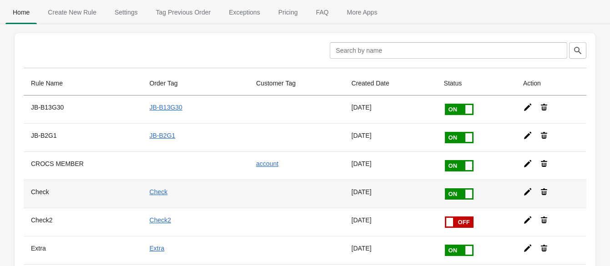
scroll to position [59, 0]
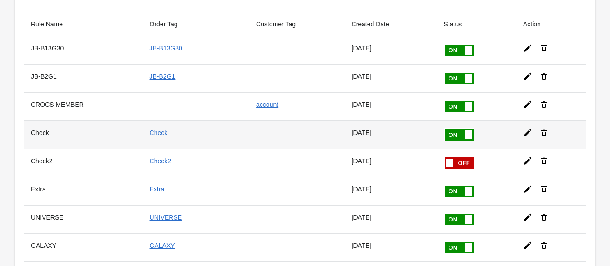
click at [457, 129] on span at bounding box center [473, 129] width 57 height 0
click at [0, 0] on input "checkbox" at bounding box center [0, 0] width 0 height 0
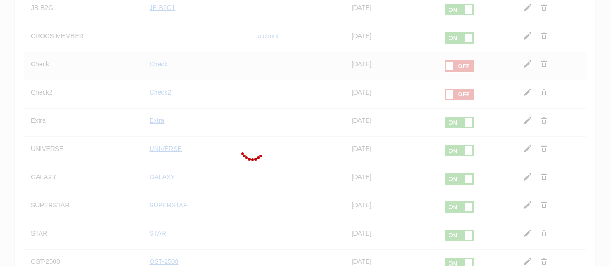
scroll to position [139, 0]
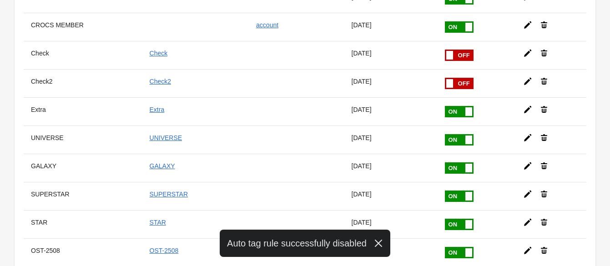
click at [445, 106] on span at bounding box center [473, 106] width 57 height 0
click at [0, 0] on input "checkbox" at bounding box center [0, 0] width 0 height 0
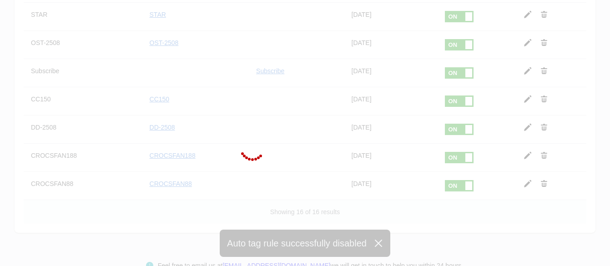
scroll to position [310, 0]
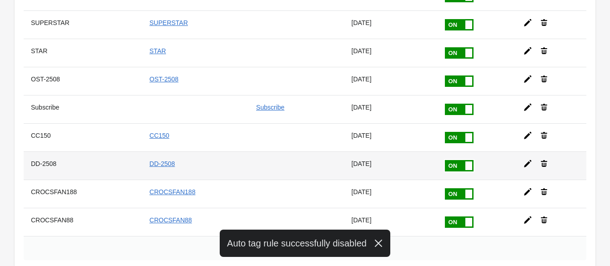
click at [445, 160] on span at bounding box center [473, 160] width 57 height 0
click at [0, 0] on input "checkbox" at bounding box center [0, 0] width 0 height 0
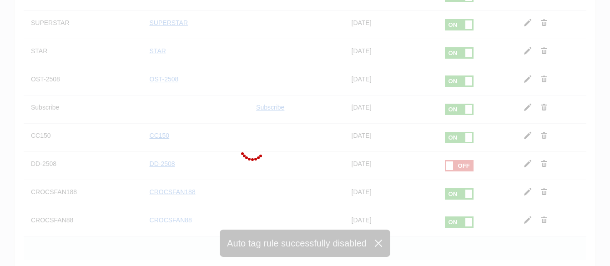
click at [451, 186] on div at bounding box center [305, 133] width 610 height 266
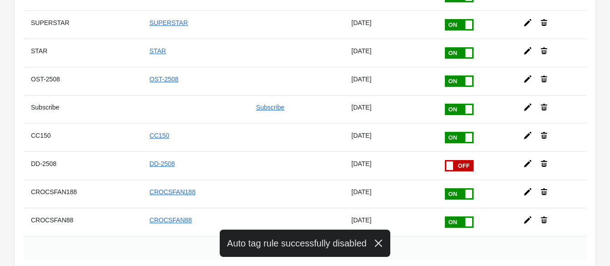
click at [451, 188] on span at bounding box center [473, 188] width 57 height 0
click at [0, 0] on input "checkbox" at bounding box center [0, 0] width 0 height 0
click at [445, 217] on span at bounding box center [473, 217] width 57 height 0
click at [0, 0] on input "checkbox" at bounding box center [0, 0] width 0 height 0
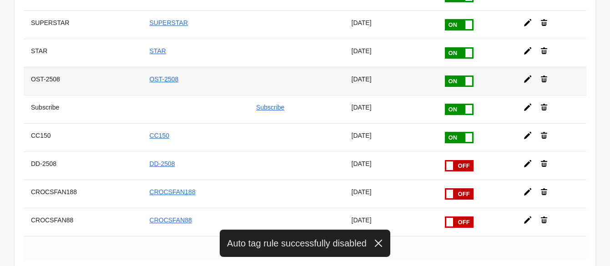
click at [450, 76] on span at bounding box center [473, 76] width 57 height 0
click at [0, 0] on input "checkbox" at bounding box center [0, 0] width 0 height 0
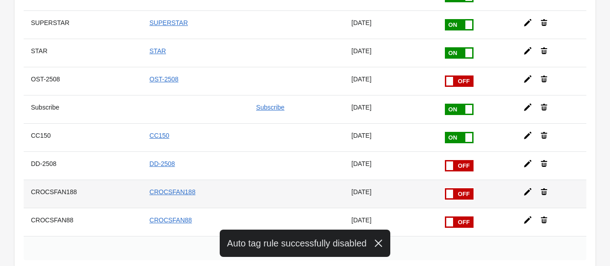
click at [524, 188] on icon at bounding box center [527, 191] width 7 height 7
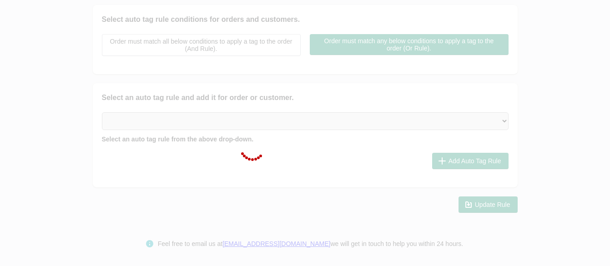
checkbox input "false"
type input "CROCSFAN188"
checkbox input "true"
type input "CROCSFAN188"
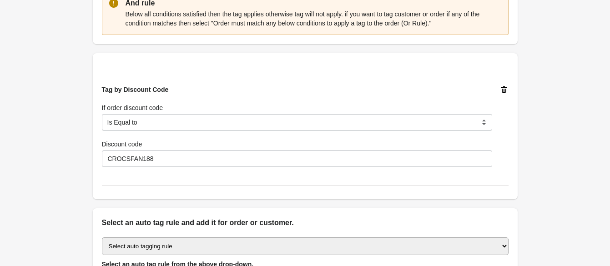
scroll to position [203, 0]
